Goal: Check status

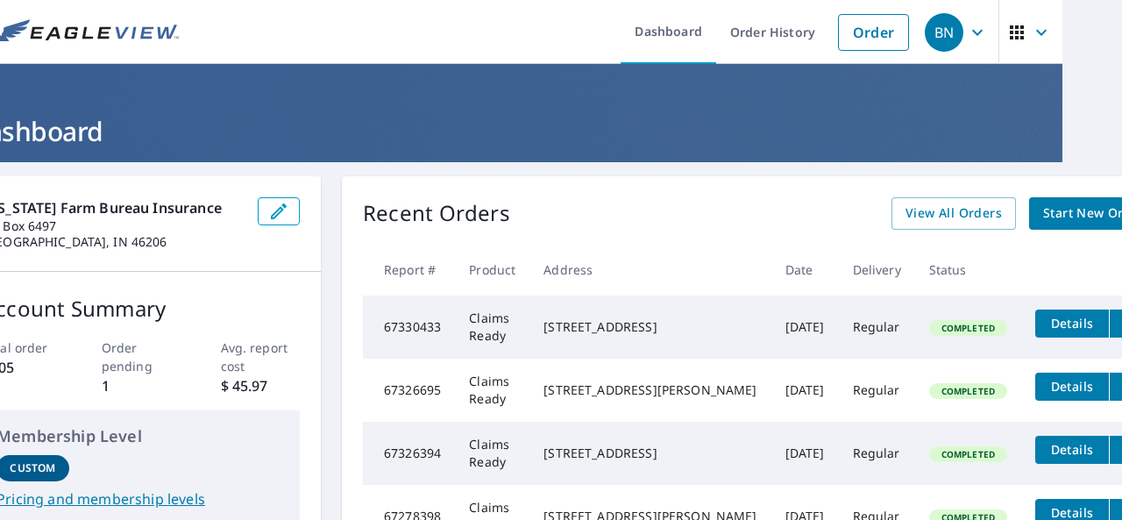
scroll to position [0, 60]
click at [1109, 334] on button "filesDropdownBtn-67330433" at bounding box center [1127, 323] width 36 height 28
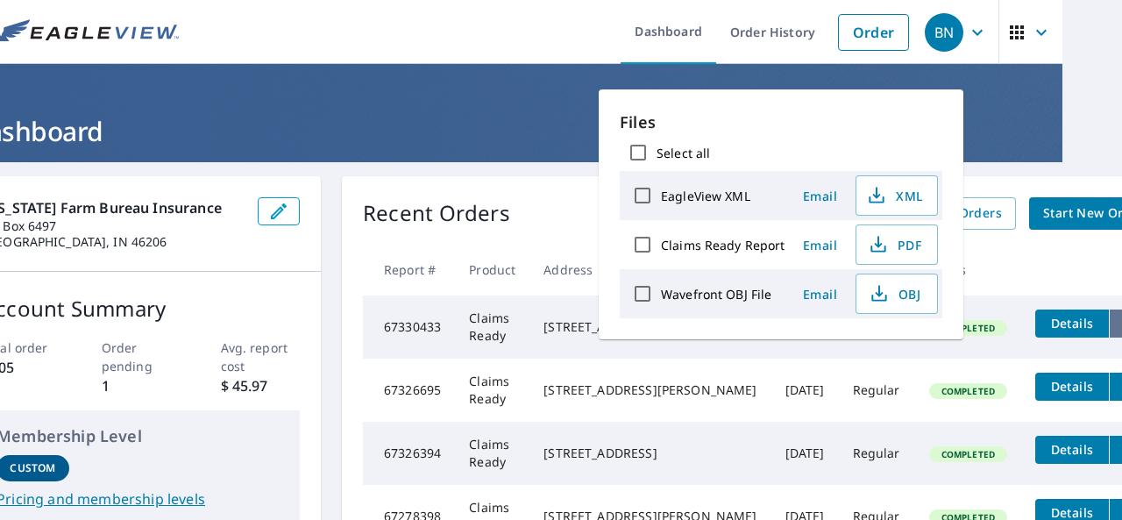
click at [1109, 334] on button "filesDropdownBtn-67330433" at bounding box center [1127, 323] width 36 height 28
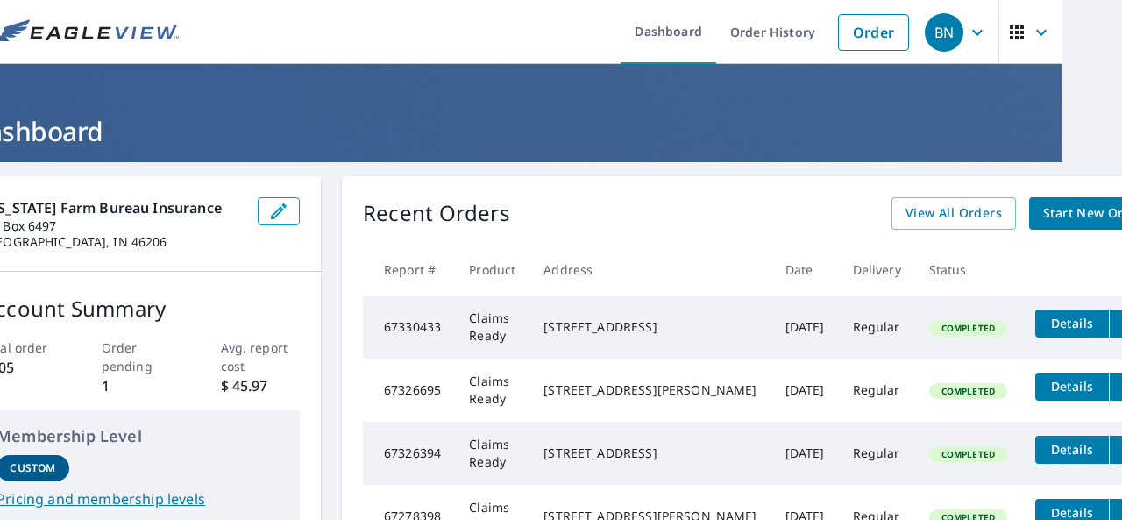
click at [459, 339] on td "Claims Ready" at bounding box center [492, 326] width 75 height 63
click at [1117, 313] on icon "filesDropdownBtn-67330433" at bounding box center [1127, 323] width 21 height 21
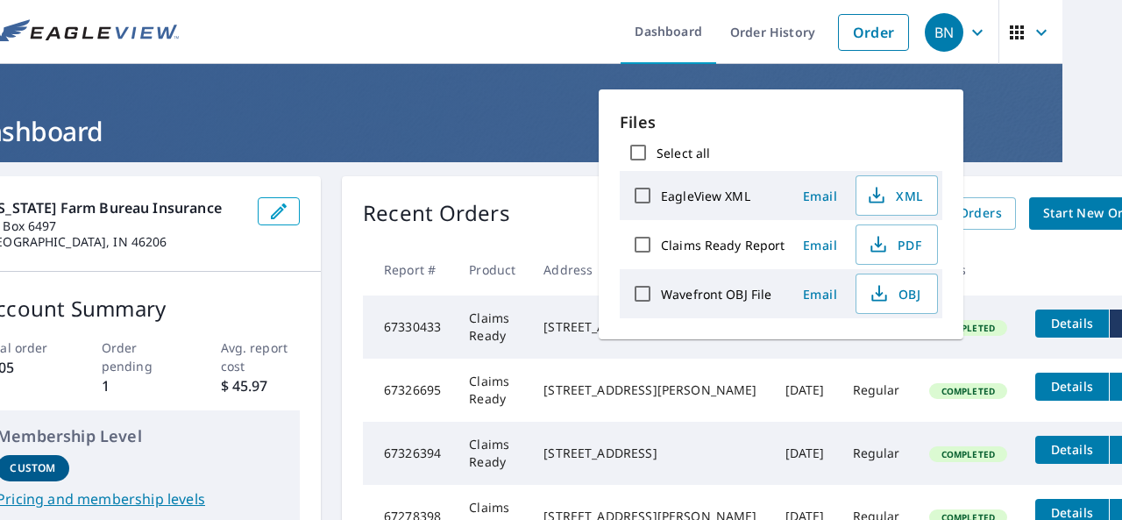
drag, startPoint x: 1052, startPoint y: 313, endPoint x: 978, endPoint y: 227, distance: 113.2
click at [1109, 310] on button "filesDropdownBtn-67330433" at bounding box center [1127, 323] width 36 height 28
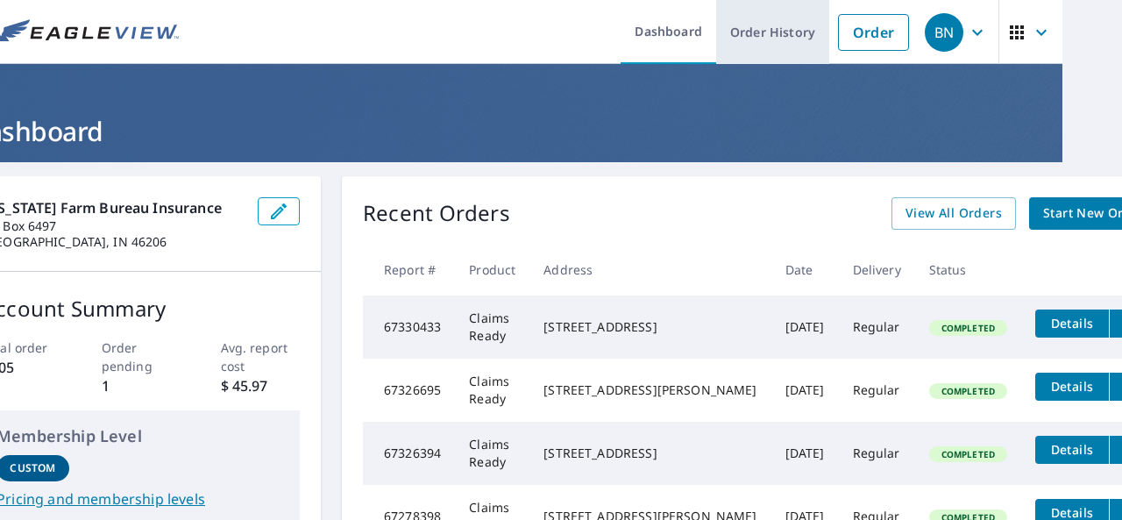
click at [750, 38] on link "Order History" at bounding box center [772, 32] width 113 height 64
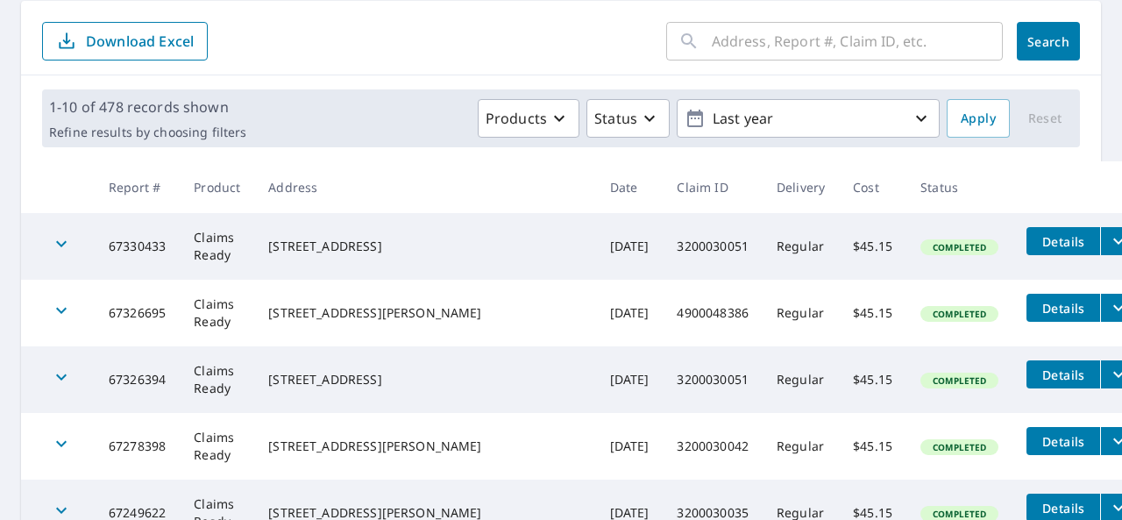
scroll to position [263, 0]
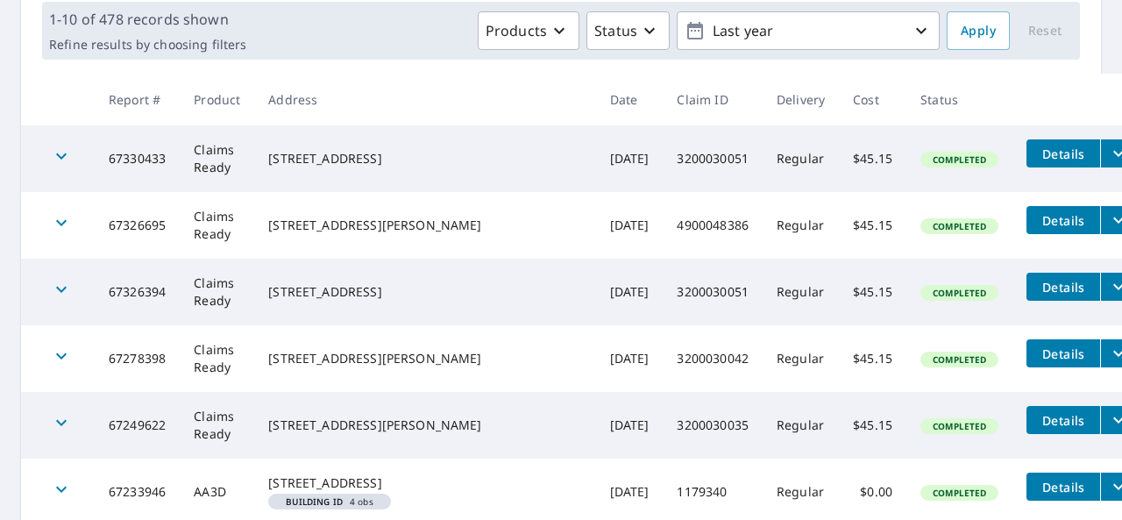
drag, startPoint x: 267, startPoint y: 159, endPoint x: 156, endPoint y: 148, distance: 111.0
click at [254, 151] on td "Claims Ready" at bounding box center [217, 158] width 75 height 67
click at [58, 153] on icon "button" at bounding box center [61, 156] width 11 height 6
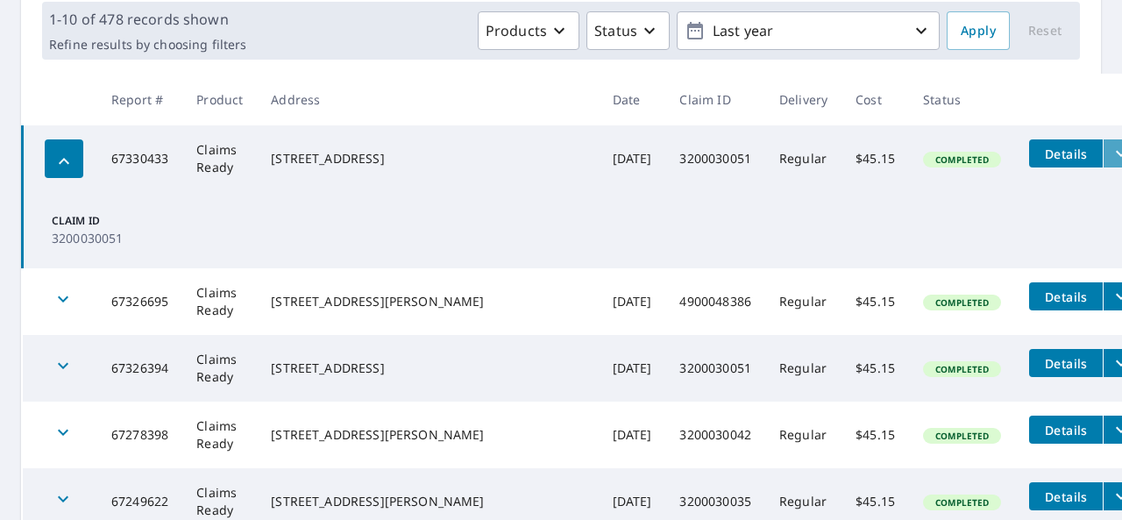
click at [1103, 160] on button "filesDropdownBtn-67330433" at bounding box center [1121, 153] width 36 height 28
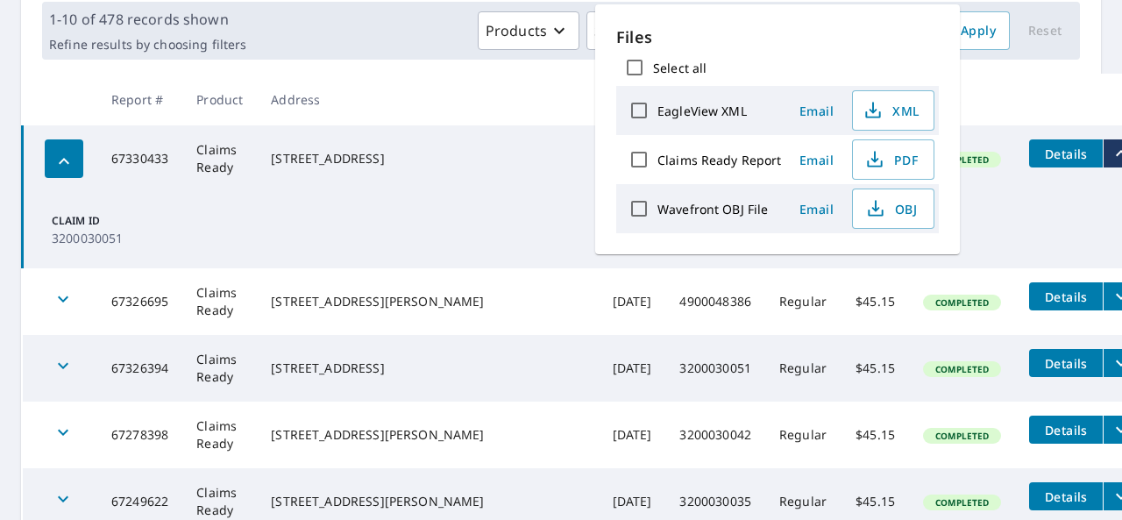
click at [1103, 160] on button "filesDropdownBtn-67330433" at bounding box center [1121, 153] width 36 height 28
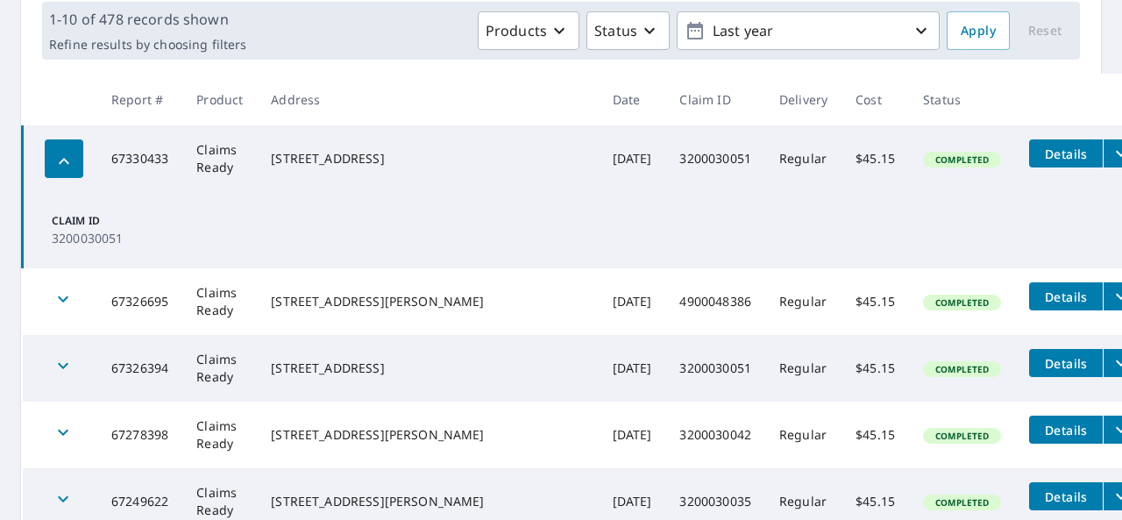
scroll to position [0, 0]
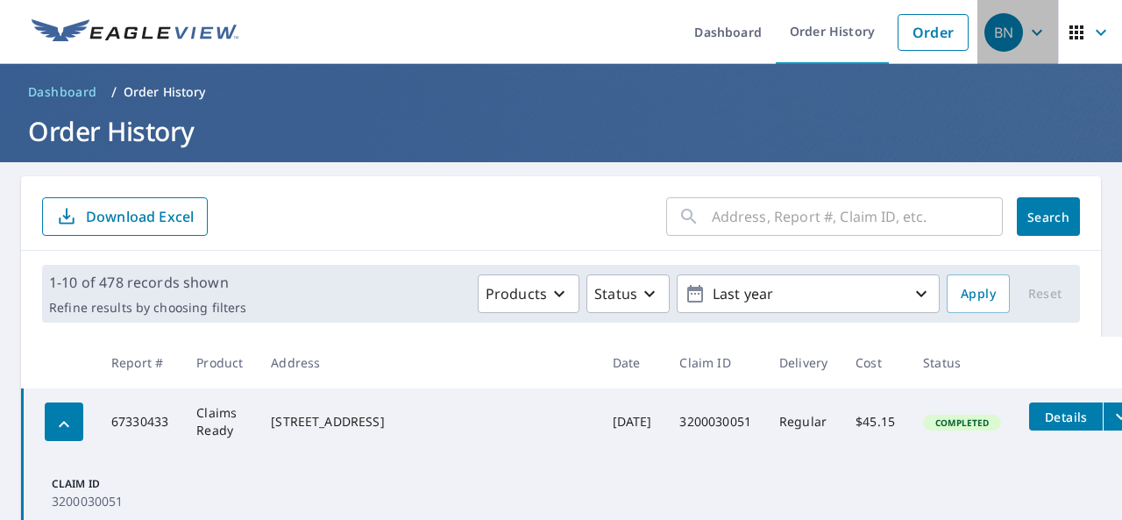
click at [1032, 32] on icon "button" at bounding box center [1037, 32] width 11 height 6
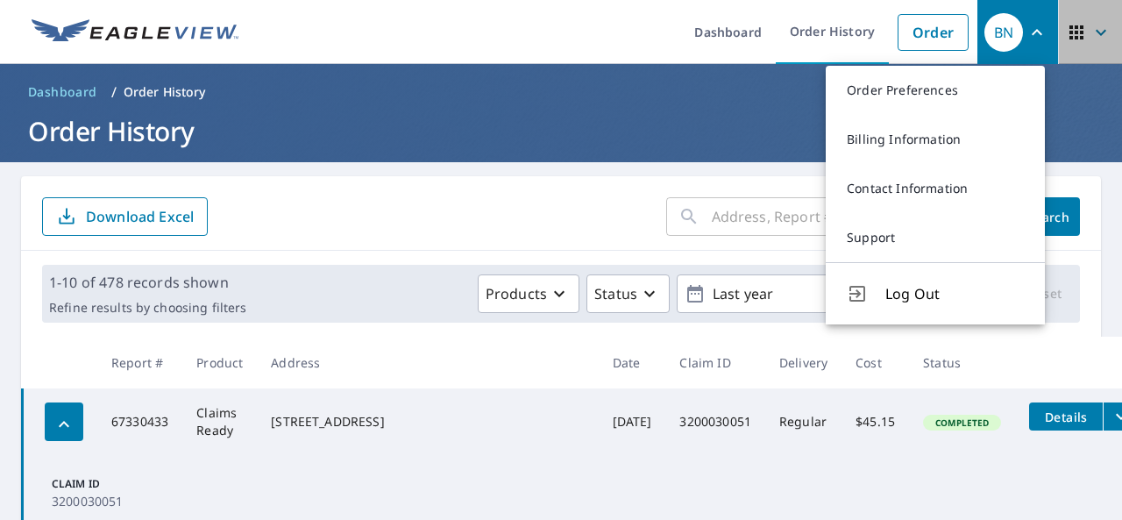
click at [1095, 37] on icon "button" at bounding box center [1101, 32] width 21 height 21
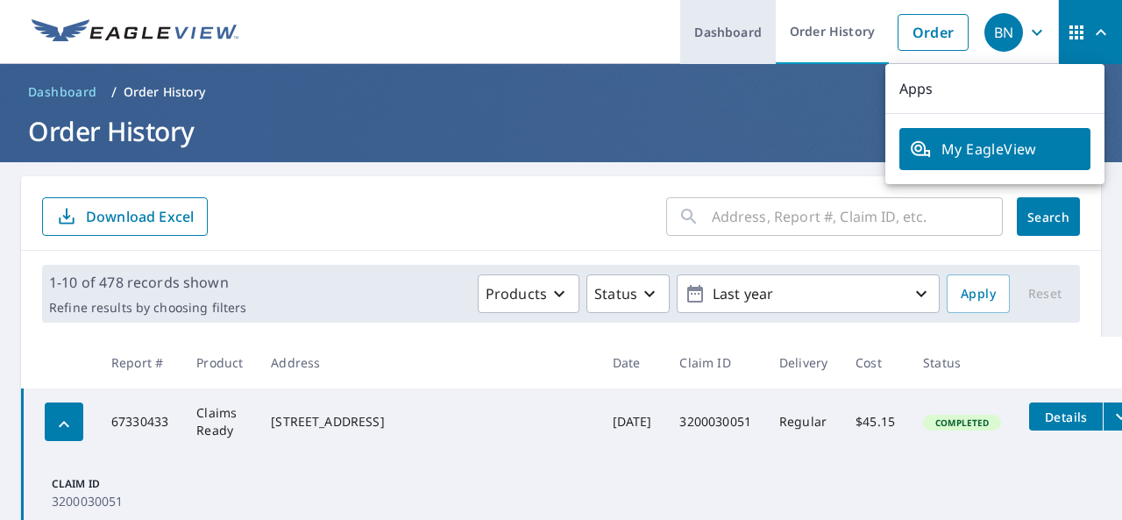
click at [699, 50] on link "Dashboard" at bounding box center [728, 32] width 96 height 64
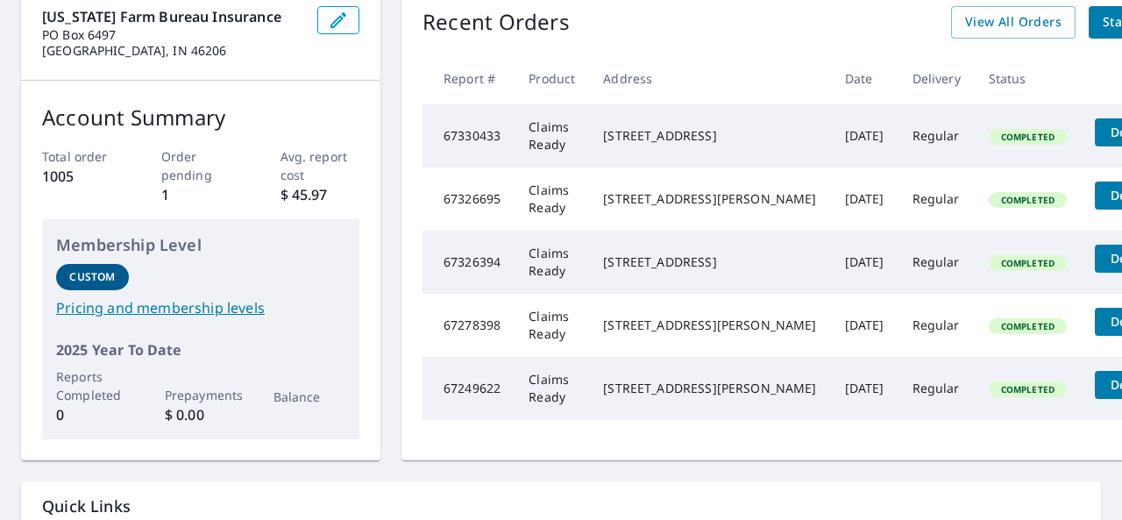
scroll to position [16, 0]
